Goal: Transaction & Acquisition: Purchase product/service

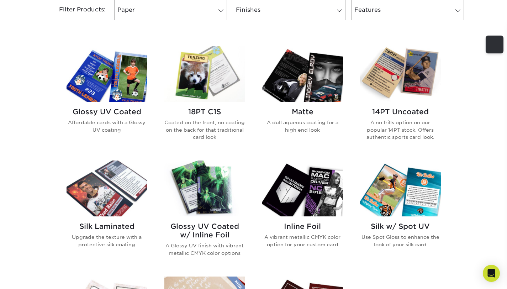
scroll to position [314, 0]
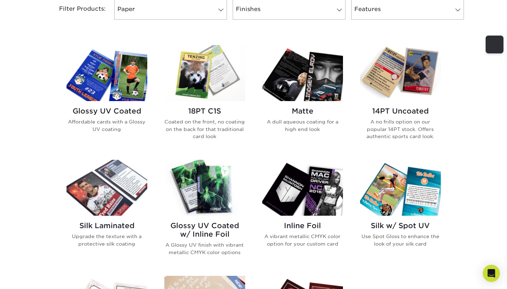
click at [106, 76] on img at bounding box center [106, 73] width 81 height 56
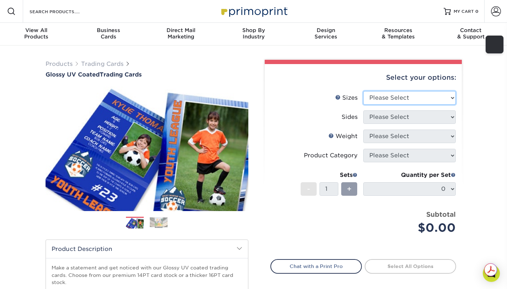
click at [424, 96] on select "Please Select 2.5" x 3.5"" at bounding box center [409, 98] width 92 height 14
select select "2.50x3.50"
click at [363, 91] on select "Please Select 2.5" x 3.5"" at bounding box center [409, 98] width 92 height 14
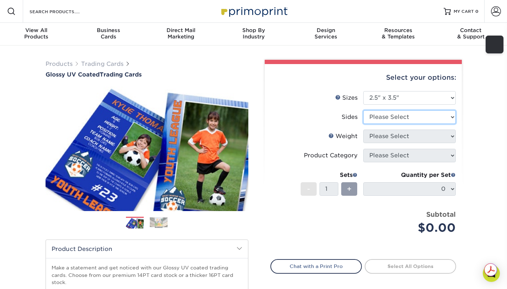
click at [414, 117] on select "Please Select Print Both Sides Print Front Only" at bounding box center [409, 117] width 92 height 14
select select "13abbda7-1d64-4f25-8bb2-c179b224825d"
click at [363, 110] on select "Please Select Print Both Sides Print Front Only" at bounding box center [409, 117] width 92 height 14
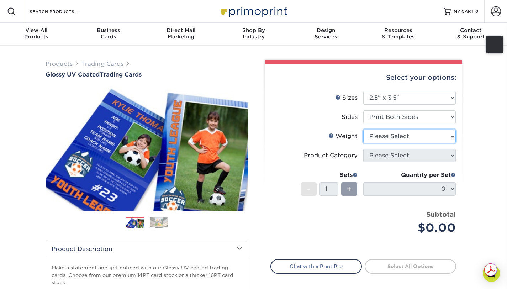
click at [416, 133] on select "Please Select 16PT 14PT 18PT C1S" at bounding box center [409, 136] width 92 height 14
select select "16PT"
click at [363, 129] on select "Please Select 16PT 14PT 18PT C1S" at bounding box center [409, 136] width 92 height 14
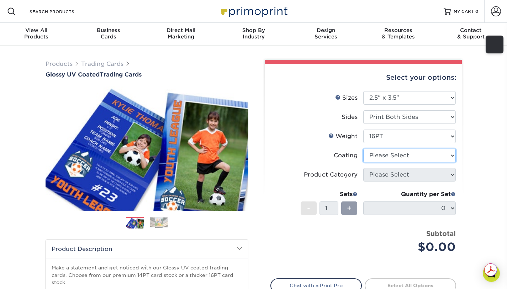
click at [411, 157] on select at bounding box center [409, 156] width 92 height 14
select select "ae367451-b2b8-45df-a344-0f05b6a12993"
click at [363, 149] on select at bounding box center [409, 156] width 92 height 14
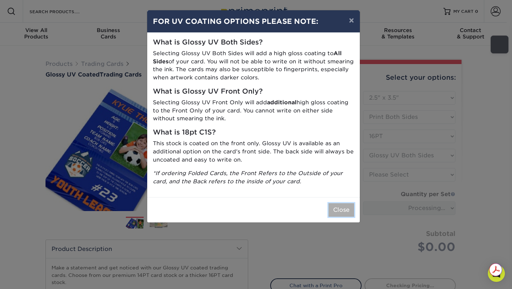
click at [346, 212] on button "Close" at bounding box center [341, 210] width 26 height 14
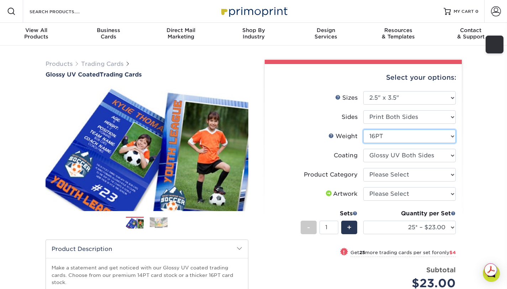
click at [404, 134] on select "Please Select 16PT 14PT 18PT C1S" at bounding box center [409, 136] width 92 height 14
select select "18PTC1S"
click at [363, 129] on select "Please Select 16PT 14PT 18PT C1S" at bounding box center [409, 136] width 92 height 14
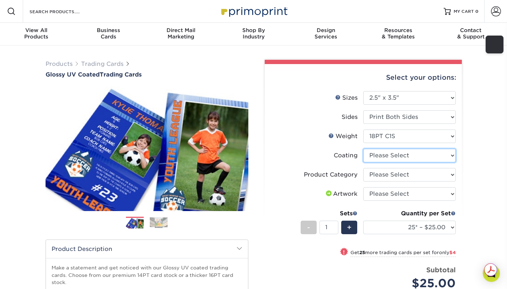
click at [397, 155] on select at bounding box center [409, 156] width 92 height 14
select select "1e8116af-acfc-44b1-83dc-8181aa338834"
click at [363, 149] on select at bounding box center [409, 156] width 92 height 14
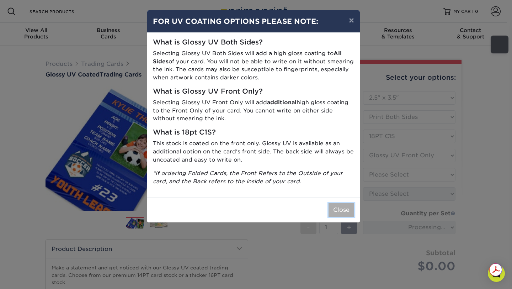
click at [333, 203] on button "Close" at bounding box center [341, 210] width 26 height 14
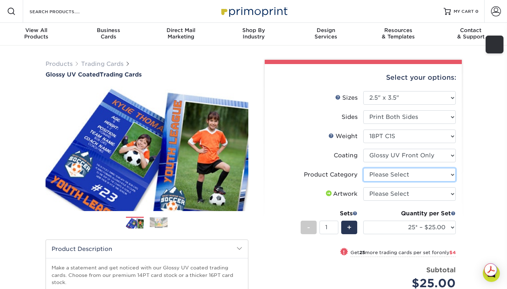
click at [375, 177] on select "Please Select Trading Cards" at bounding box center [409, 175] width 92 height 14
select select "c2f9bce9-36c2-409d-b101-c29d9d031e18"
click at [363, 168] on select "Please Select Trading Cards" at bounding box center [409, 175] width 92 height 14
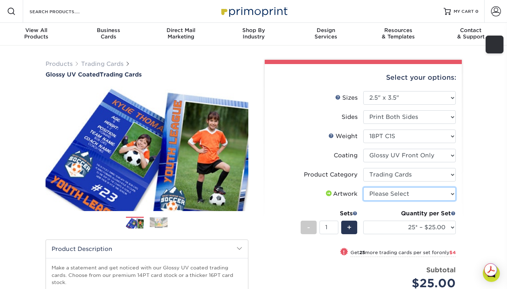
click at [375, 196] on select "Please Select I will upload files I need a design - $100" at bounding box center [409, 194] width 92 height 14
select select "upload"
click at [363, 187] on select "Please Select I will upload files I need a design - $100" at bounding box center [409, 194] width 92 height 14
click at [387, 124] on li "Sides Please Select Print Both Sides Print Front Only" at bounding box center [363, 119] width 185 height 19
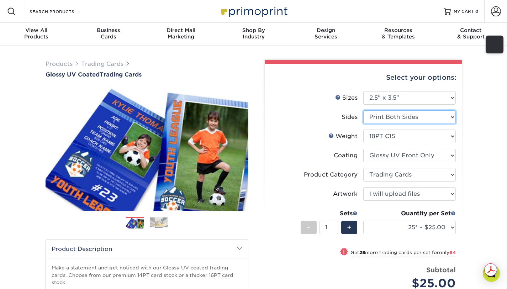
click at [387, 122] on select "Please Select Print Both Sides Print Front Only" at bounding box center [409, 117] width 92 height 14
select select "32d3c223-f82c-492b-b915-ba065a00862f"
click at [363, 110] on select "Please Select Print Both Sides Print Front Only" at bounding box center [409, 117] width 92 height 14
select select "-1"
select select
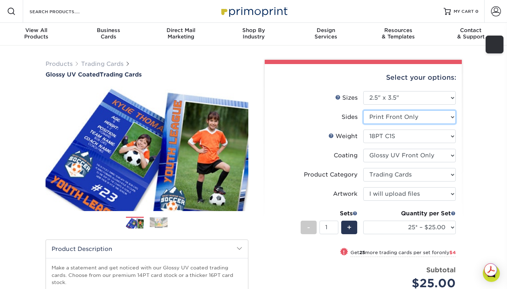
select select "-1"
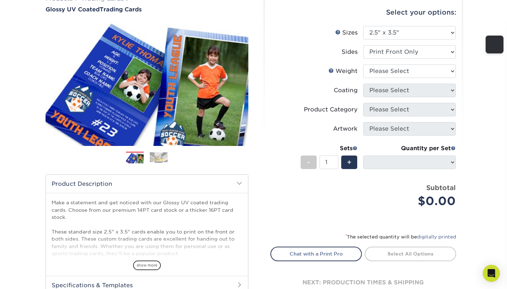
scroll to position [137, 0]
